Goal: Task Accomplishment & Management: Use online tool/utility

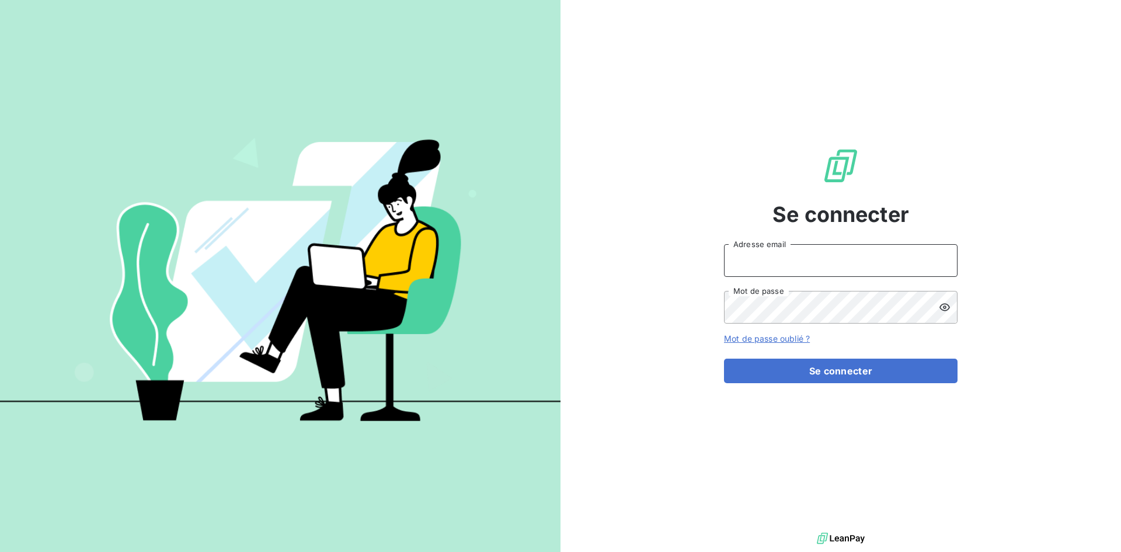
click at [760, 262] on input "Adresse email" at bounding box center [841, 260] width 234 height 33
type input "[EMAIL_ADDRESS][DOMAIN_NAME]"
click at [724, 359] on button "Se connecter" at bounding box center [841, 371] width 234 height 25
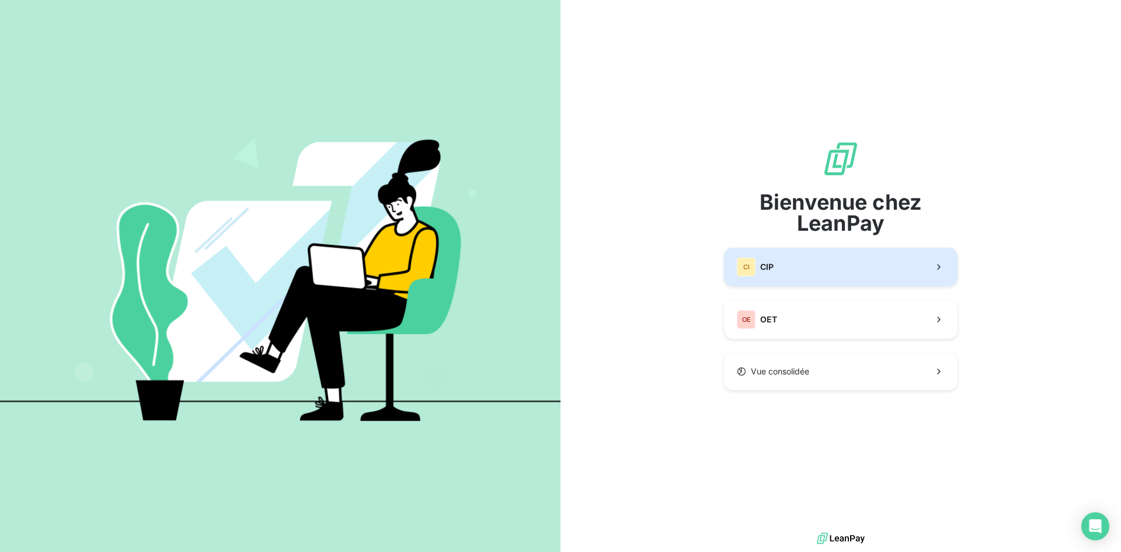
click at [777, 269] on button "CI CIP" at bounding box center [841, 267] width 234 height 39
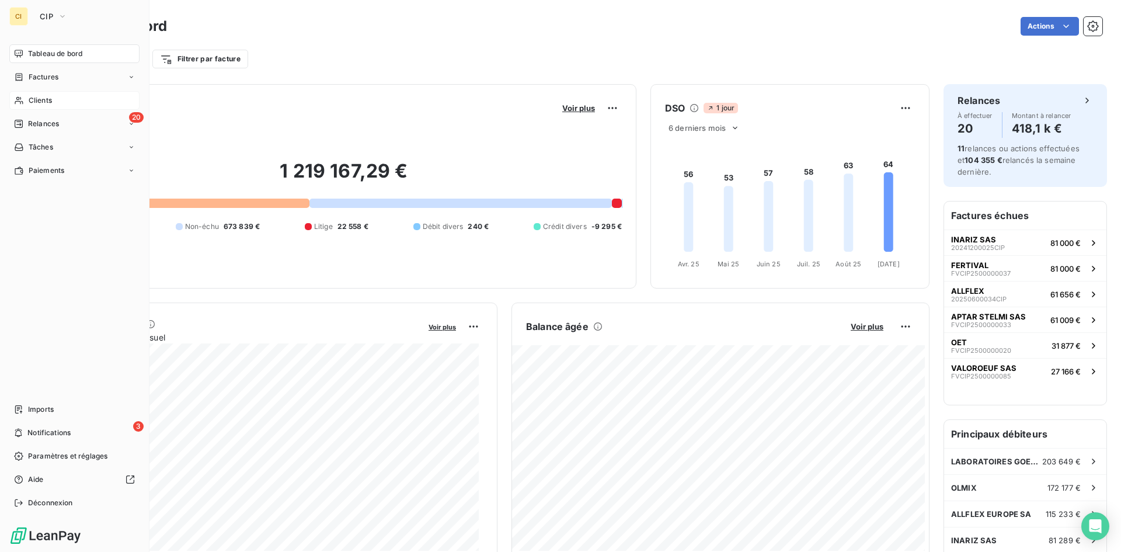
click at [20, 104] on icon at bounding box center [19, 101] width 8 height 8
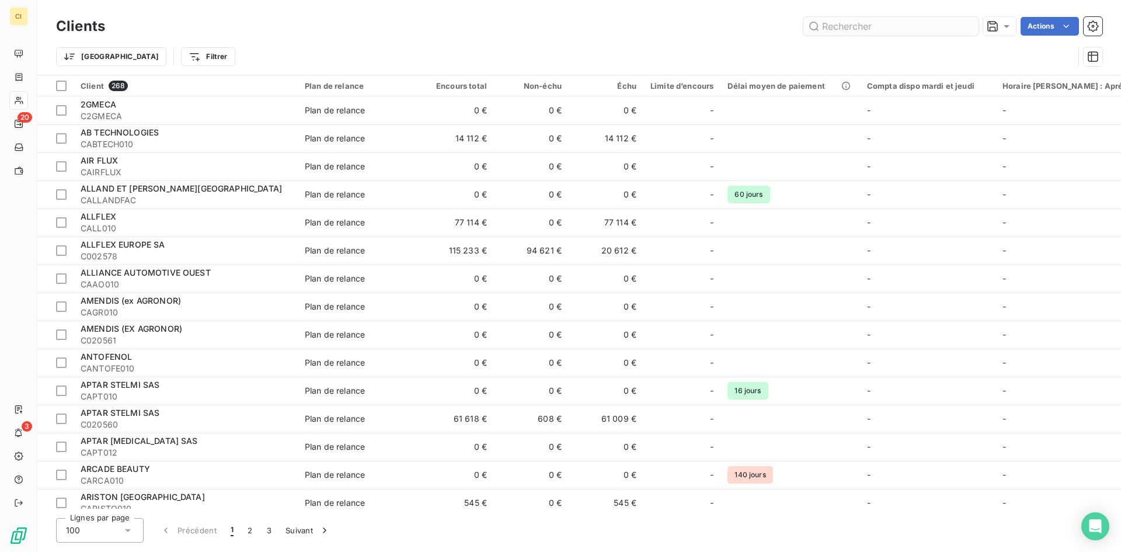
click at [838, 27] on input "text" at bounding box center [890, 26] width 175 height 19
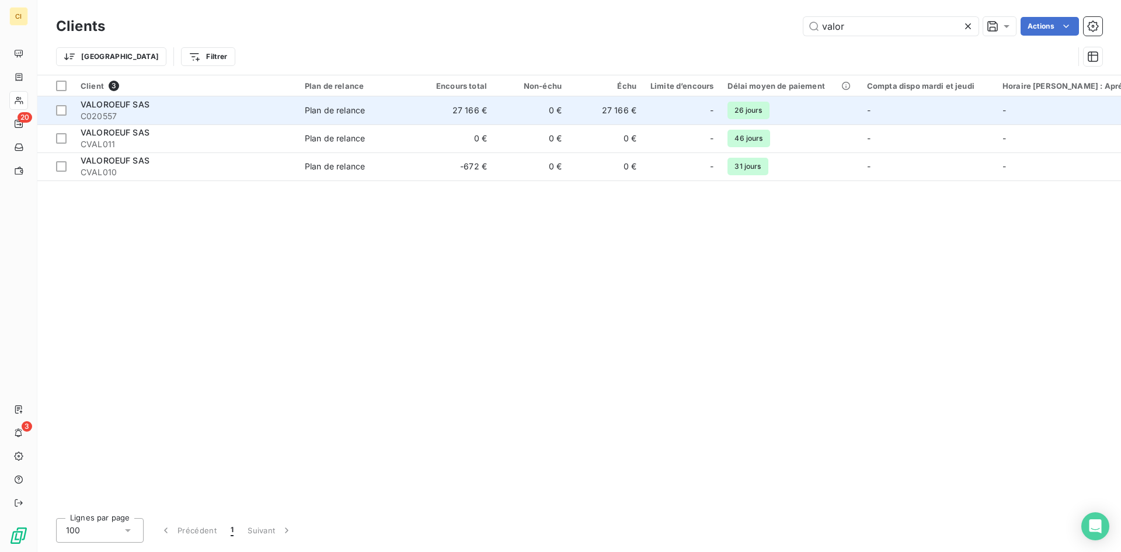
type input "valor"
click at [181, 107] on div "VALOROEUF SAS" at bounding box center [186, 105] width 210 height 12
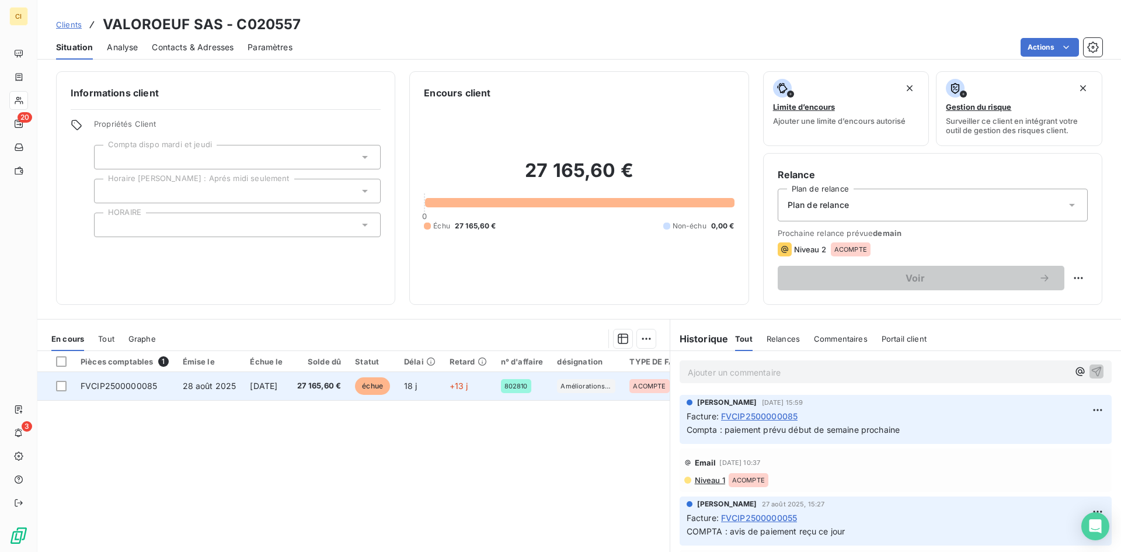
click at [110, 391] on td "FVCIP2500000085" at bounding box center [125, 386] width 102 height 28
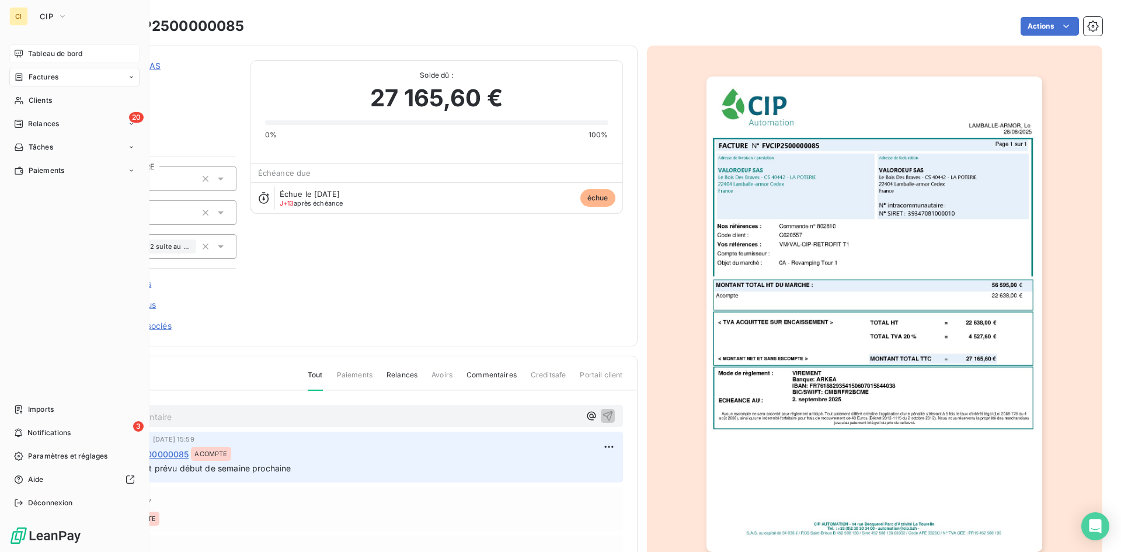
click at [46, 58] on span "Tableau de bord" at bounding box center [55, 53] width 54 height 11
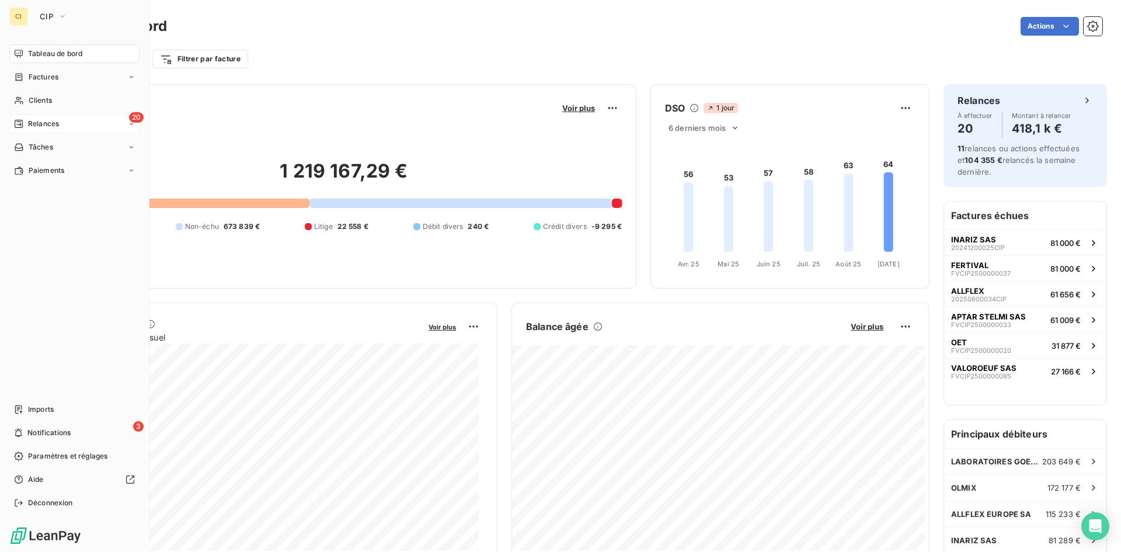
click at [39, 123] on span "Relances" at bounding box center [43, 124] width 31 height 11
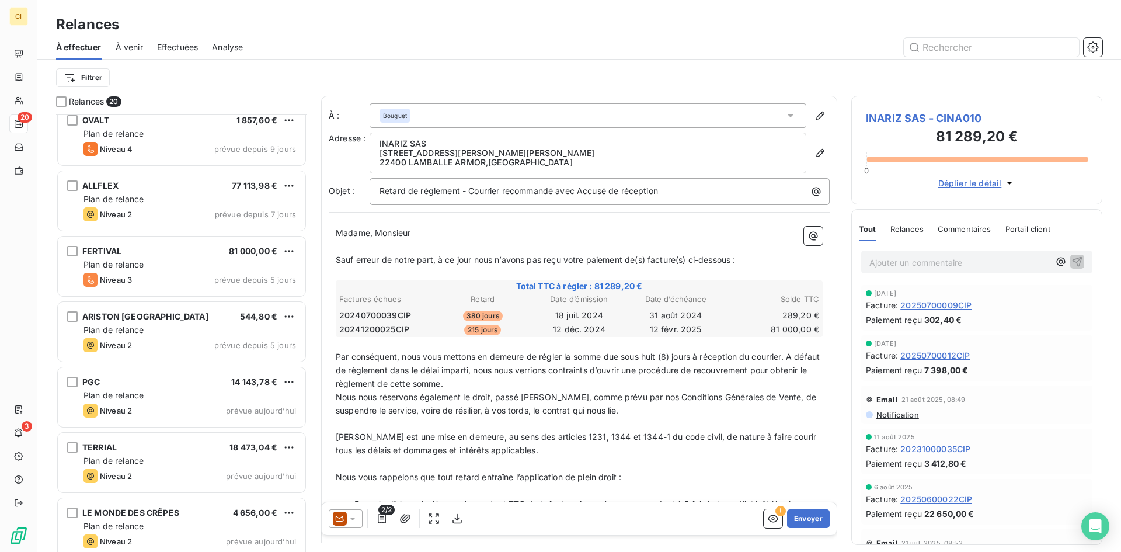
scroll to position [701, 0]
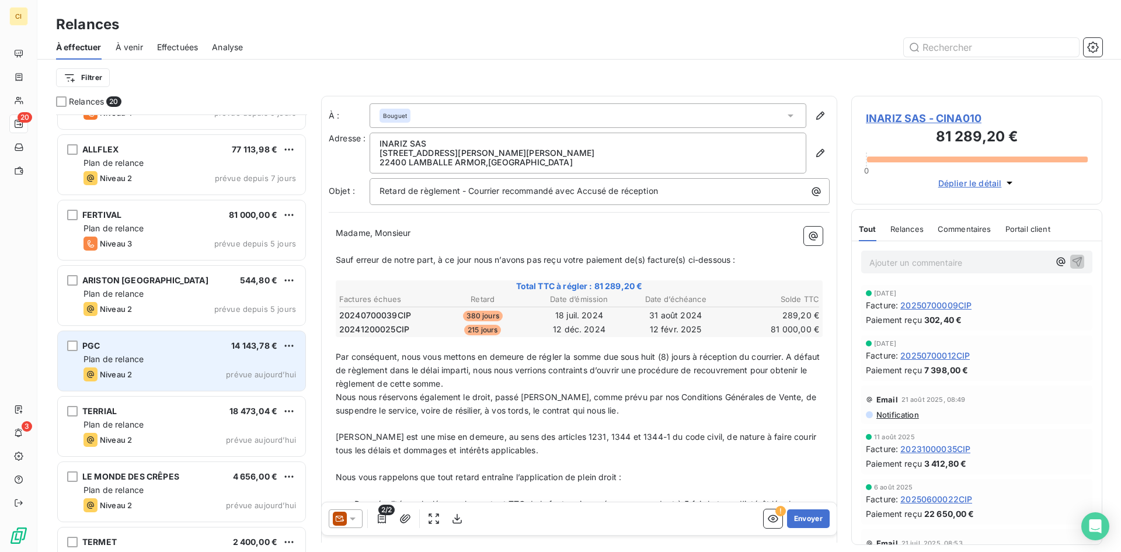
click at [222, 370] on div "Niveau 2 prévue aujourd’hui" at bounding box center [189, 374] width 213 height 14
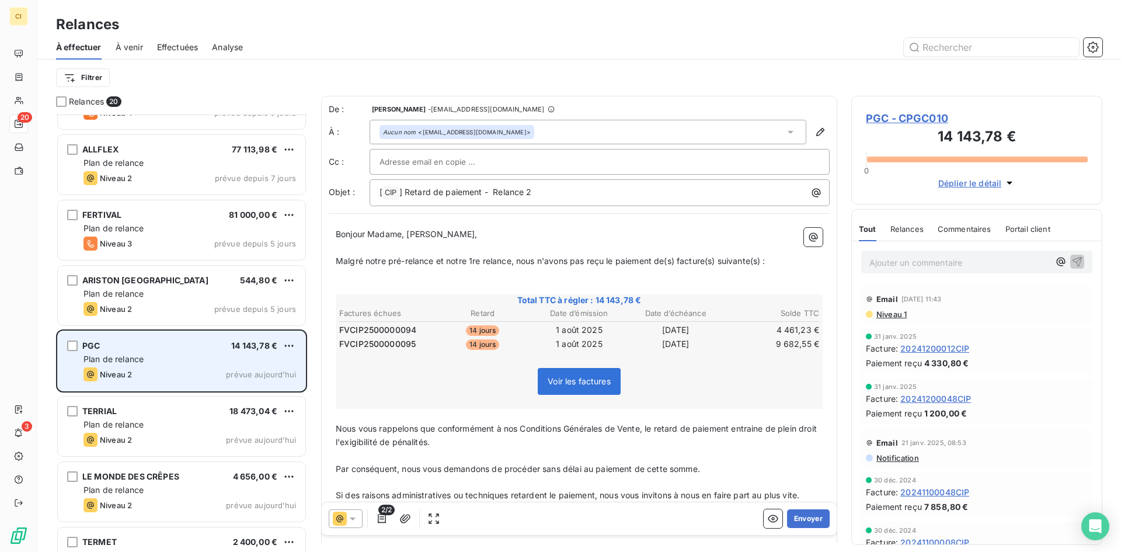
scroll to position [429, 242]
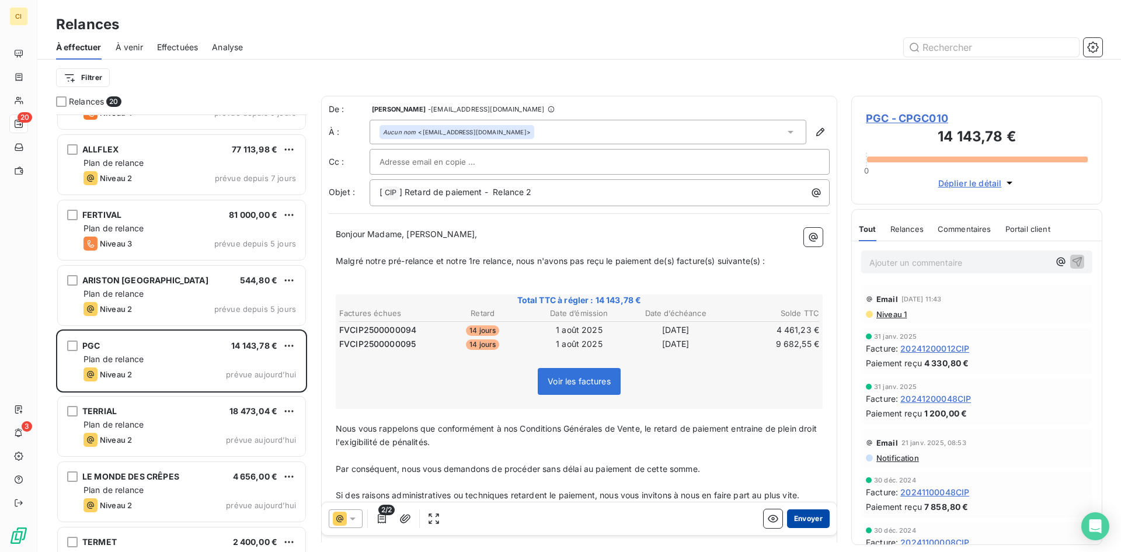
click at [806, 521] on button "Envoyer" at bounding box center [808, 518] width 43 height 19
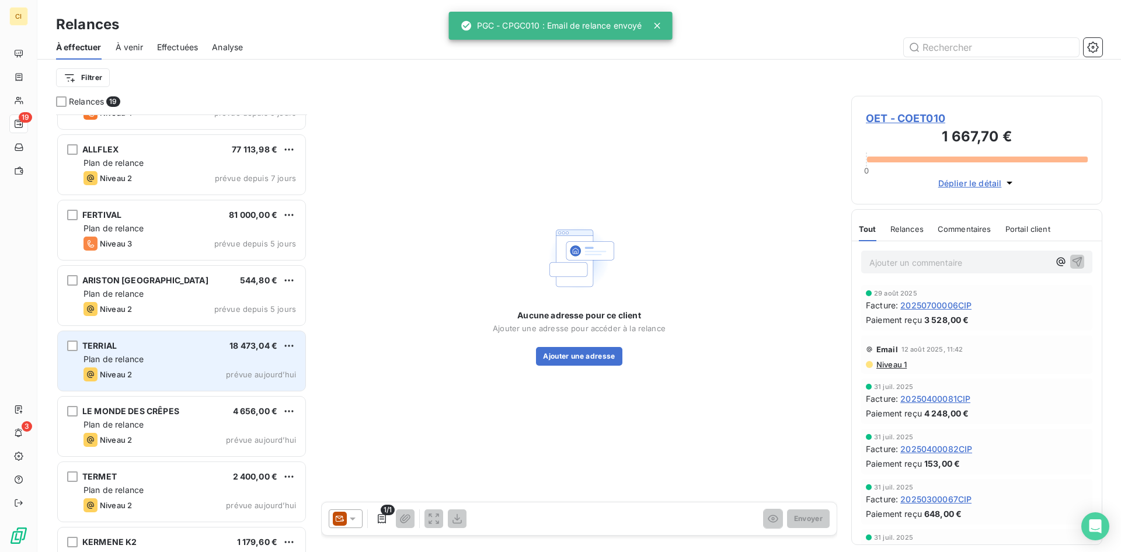
click at [150, 377] on div "Niveau 2 prévue aujourd’hui" at bounding box center [189, 374] width 213 height 14
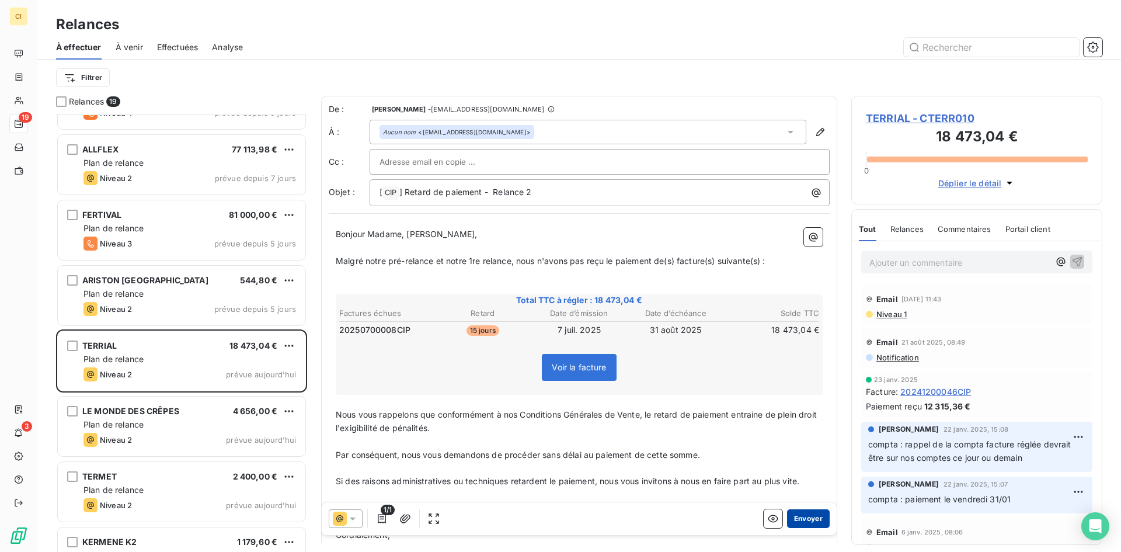
click at [808, 520] on button "Envoyer" at bounding box center [808, 518] width 43 height 19
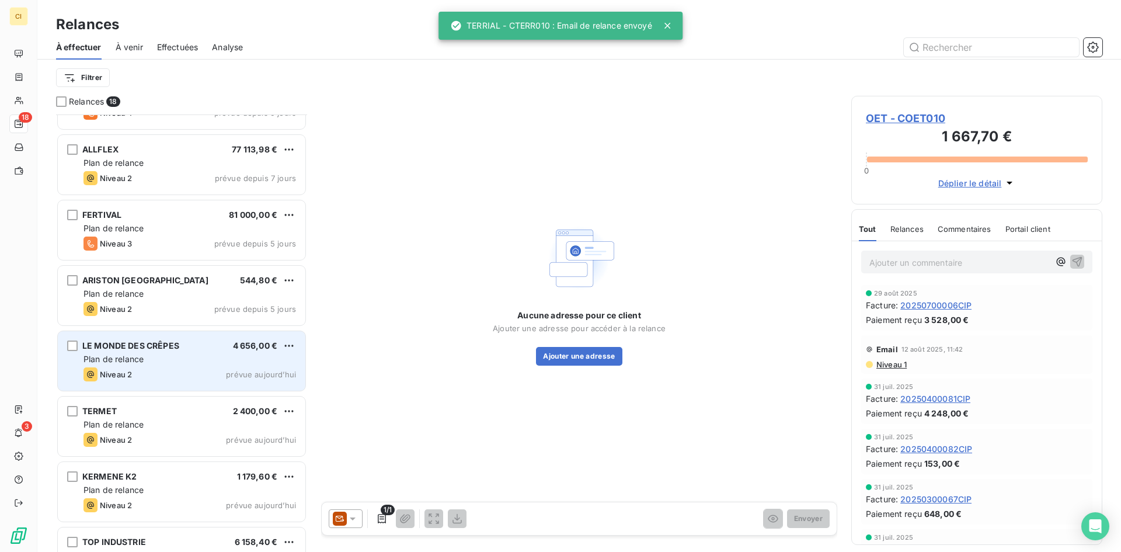
click at [152, 353] on div "Plan de relance" at bounding box center [189, 359] width 213 height 12
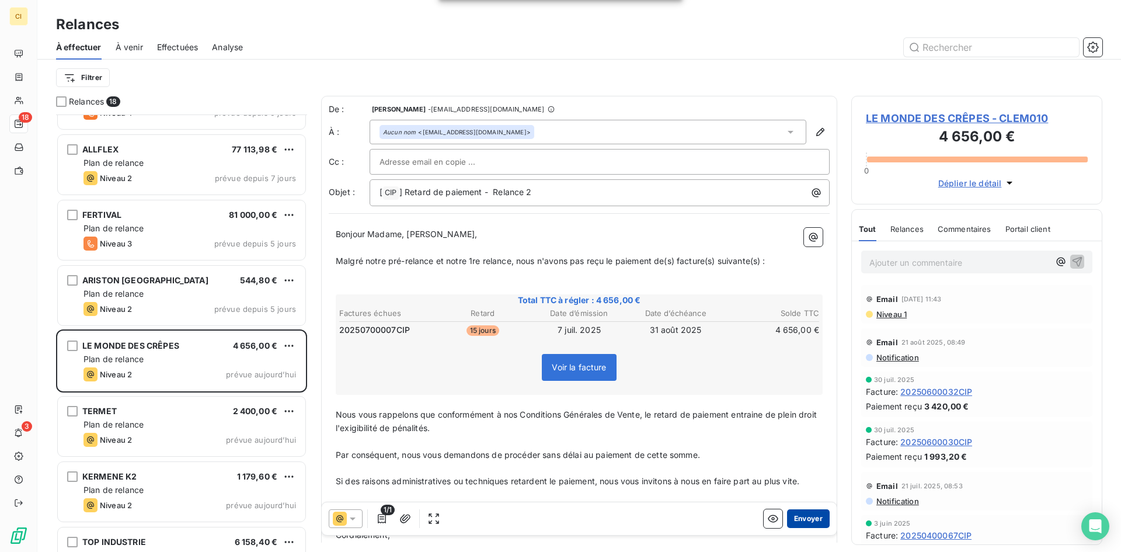
click at [799, 523] on button "Envoyer" at bounding box center [808, 518] width 43 height 19
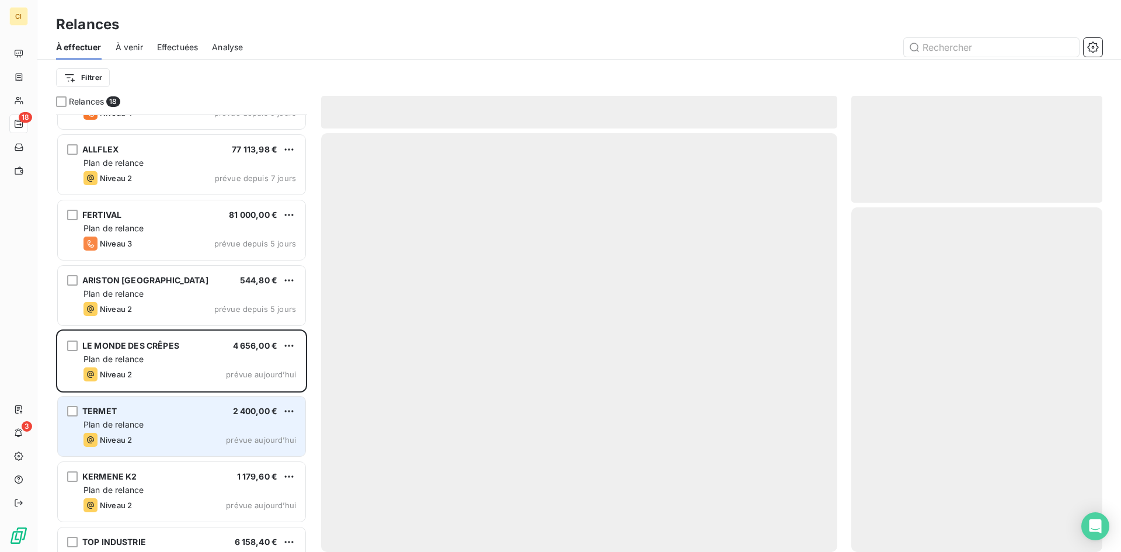
scroll to position [674, 0]
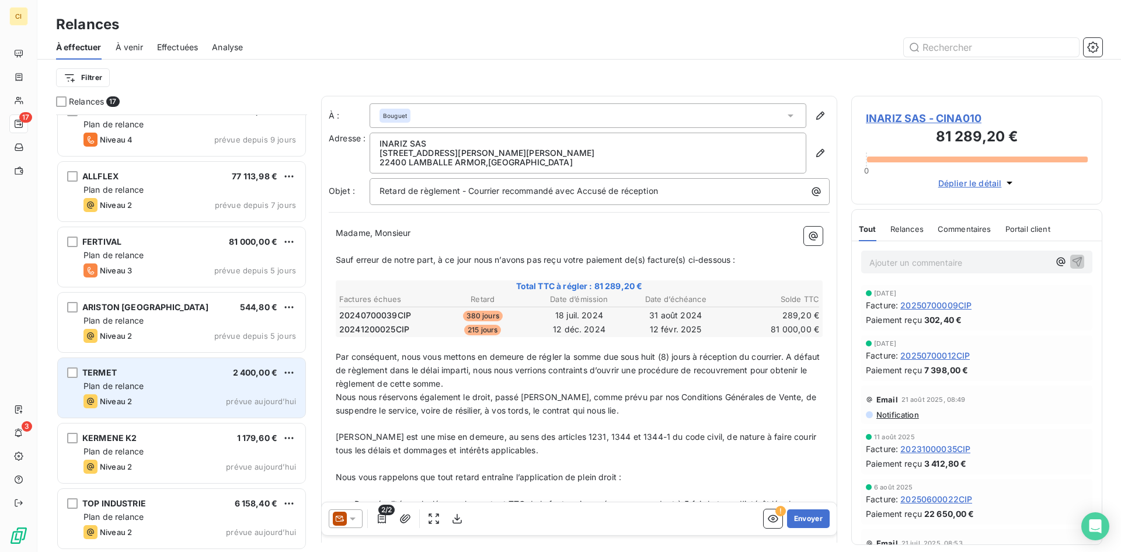
click at [132, 402] on span "Niveau 2" at bounding box center [116, 400] width 32 height 9
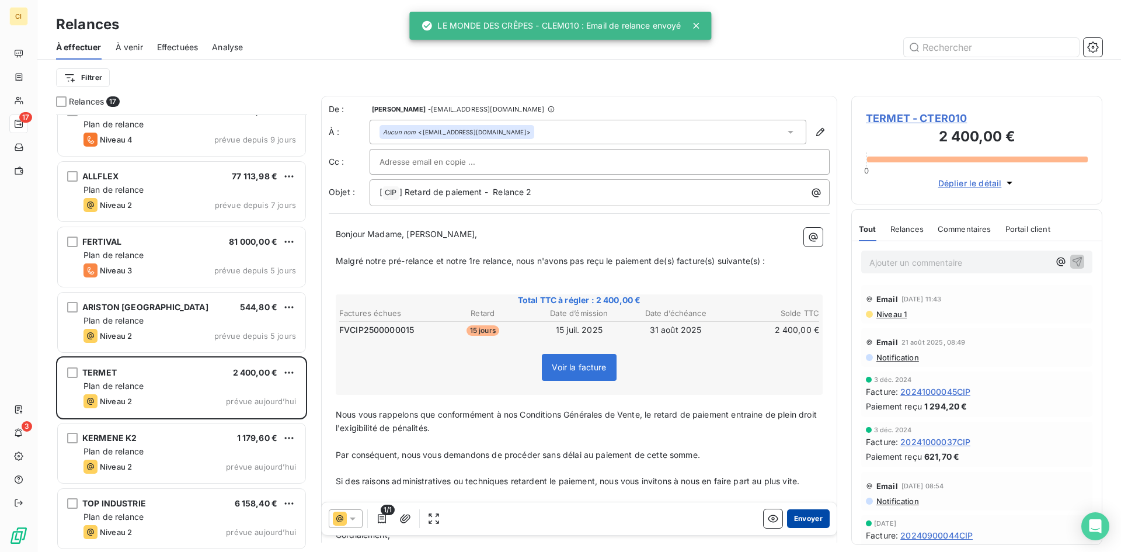
click at [808, 519] on button "Envoyer" at bounding box center [808, 518] width 43 height 19
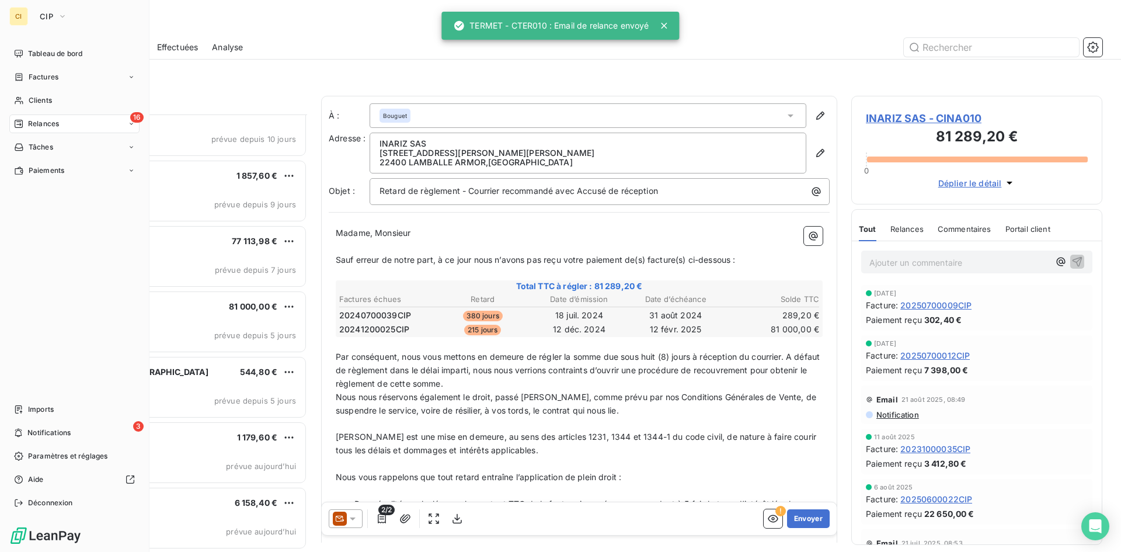
scroll to position [609, 0]
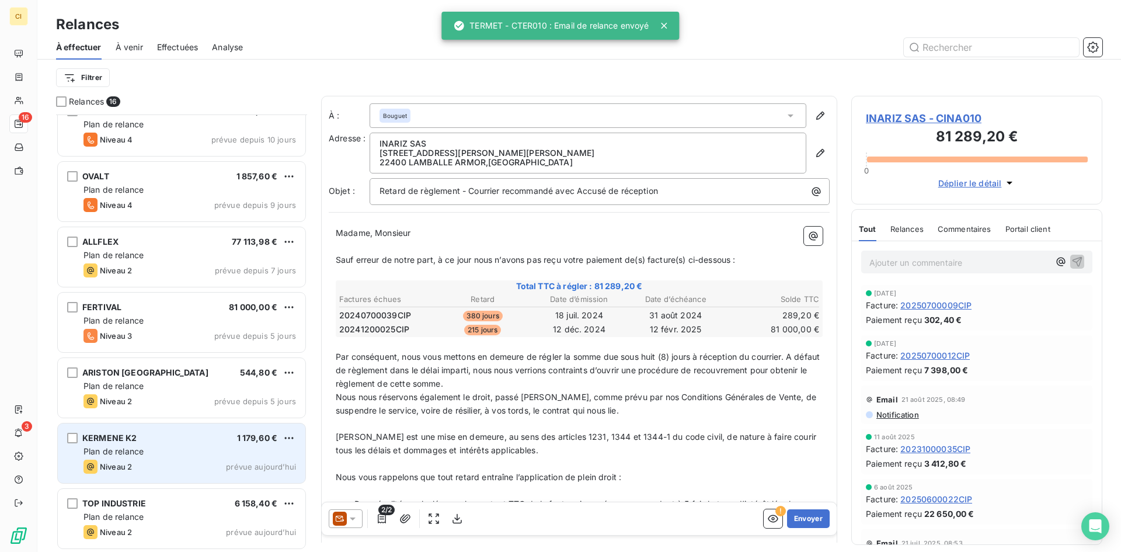
click at [193, 458] on div "KERMENE K2 1 179,60 € Plan de relance Niveau 2 prévue aujourd’hui" at bounding box center [182, 453] width 248 height 60
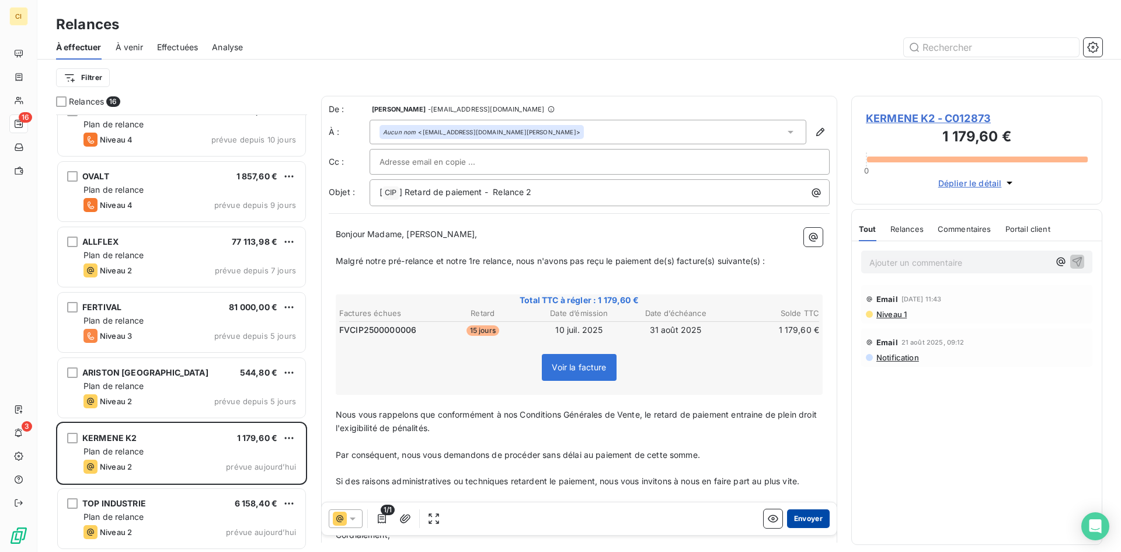
click at [793, 513] on button "Envoyer" at bounding box center [808, 518] width 43 height 19
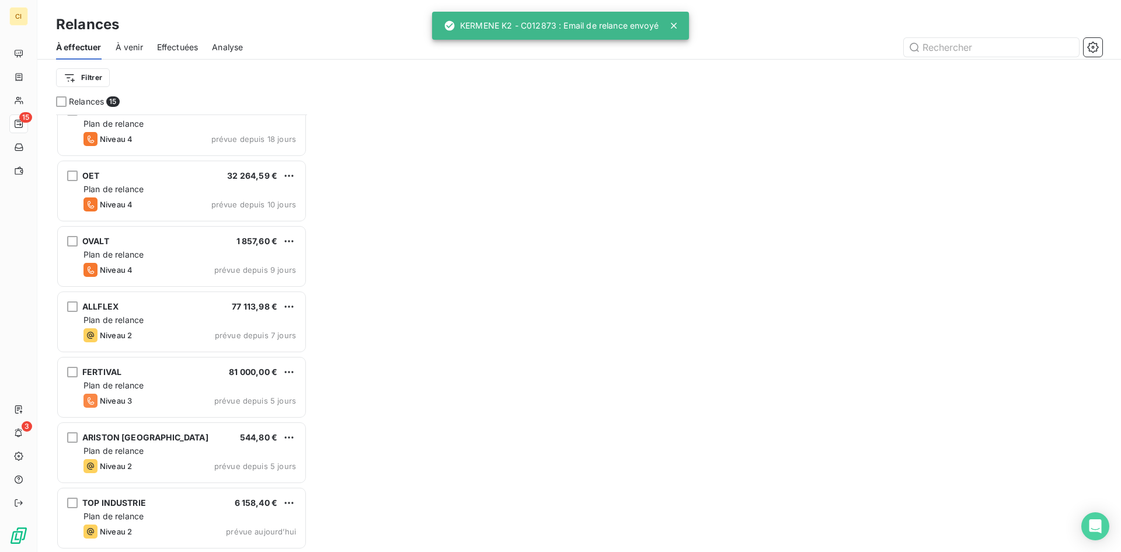
scroll to position [544, 0]
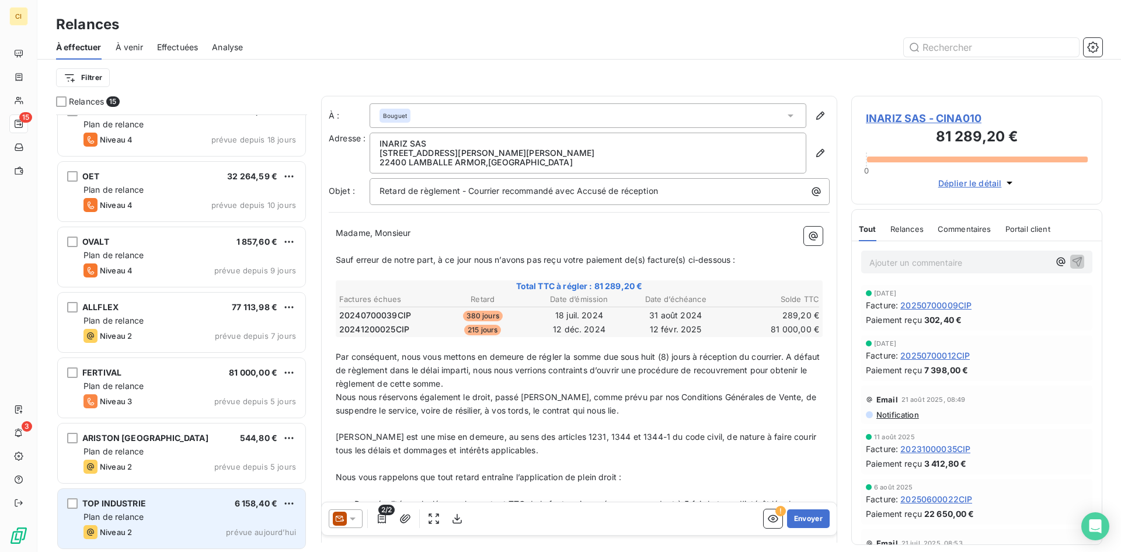
click at [144, 506] on span "TOP INDUSTRIE" at bounding box center [114, 503] width 64 height 10
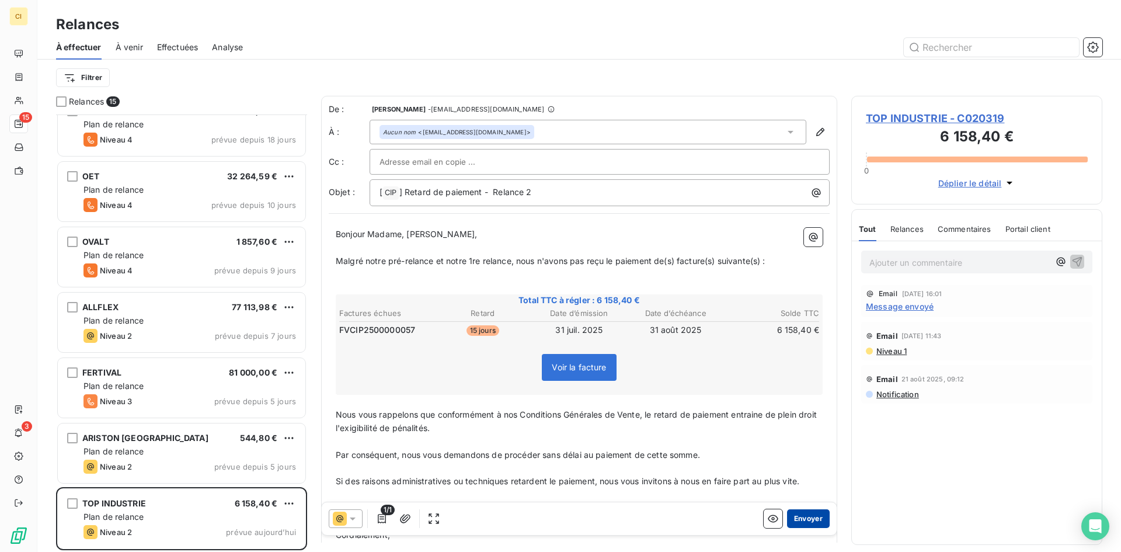
click at [810, 519] on button "Envoyer" at bounding box center [808, 518] width 43 height 19
